Goal: Transaction & Acquisition: Book appointment/travel/reservation

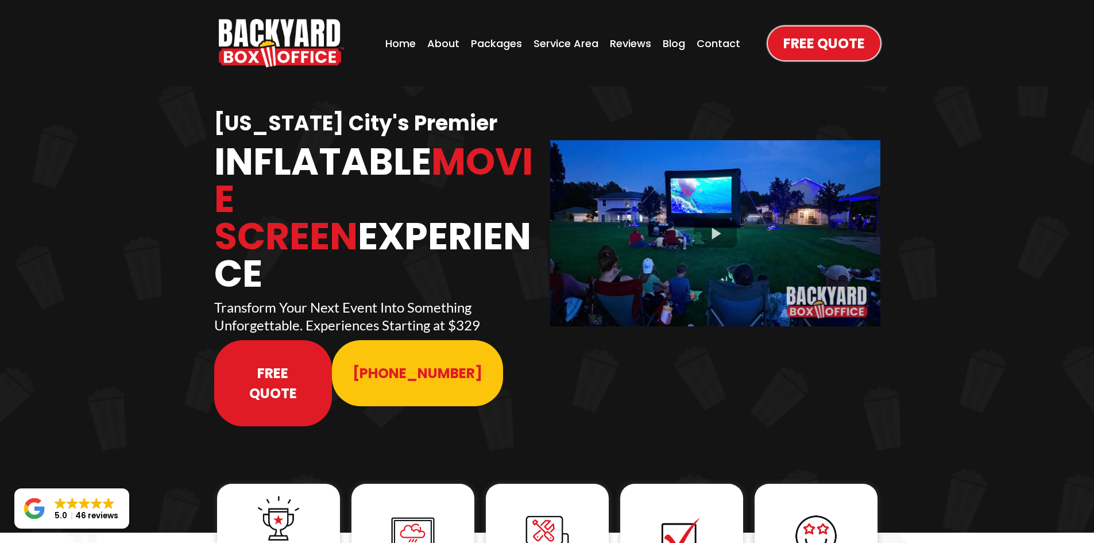
click at [285, 363] on span "Free Quote" at bounding box center [273, 383] width 77 height 40
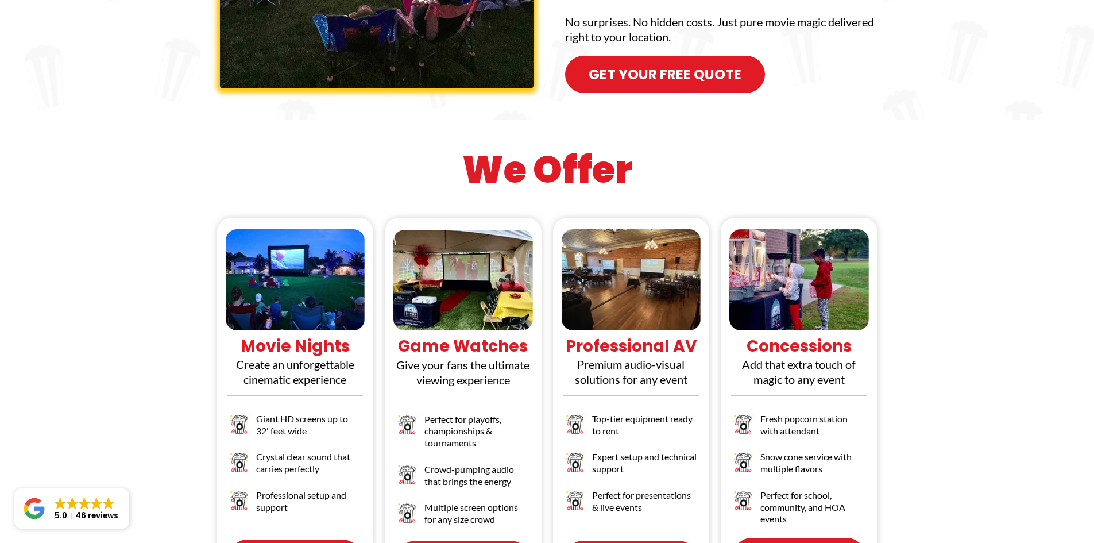
scroll to position [976, 0]
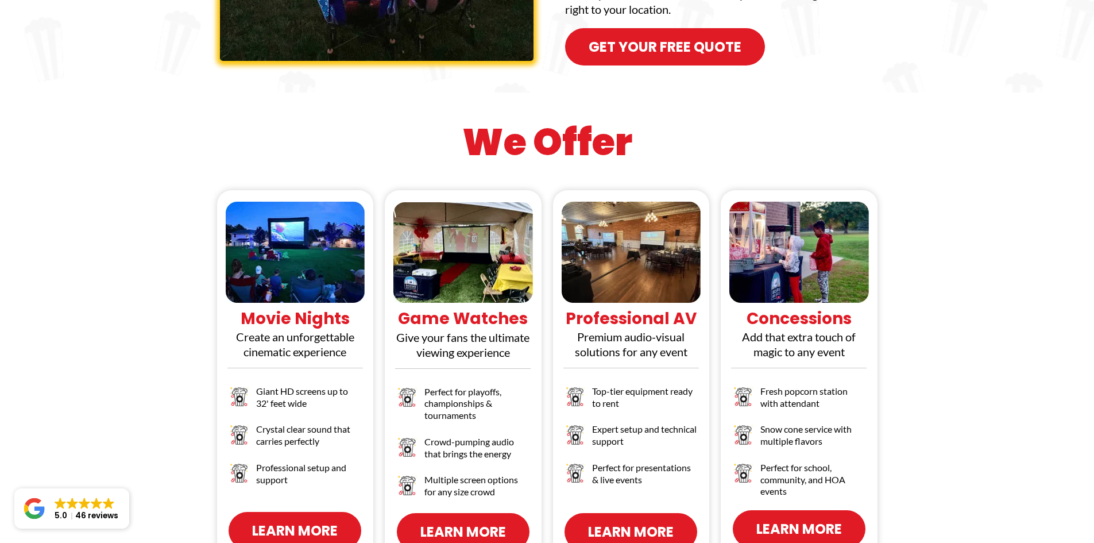
click at [319, 520] on span "Learn More" at bounding box center [295, 530] width 86 height 20
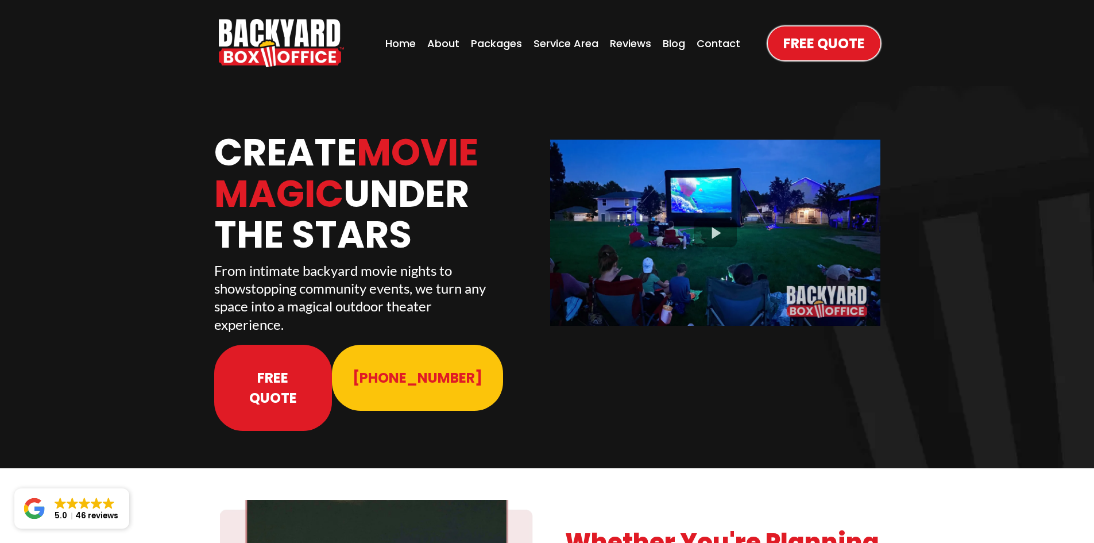
click at [256, 368] on span "Free Quote" at bounding box center [273, 388] width 77 height 40
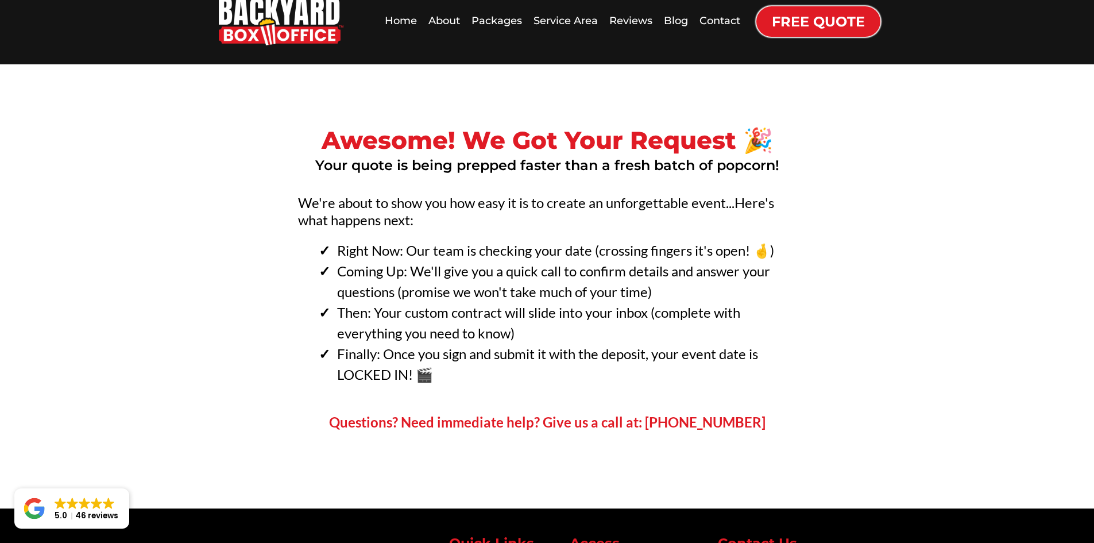
scroll to position [57, 0]
